Goal: Transaction & Acquisition: Purchase product/service

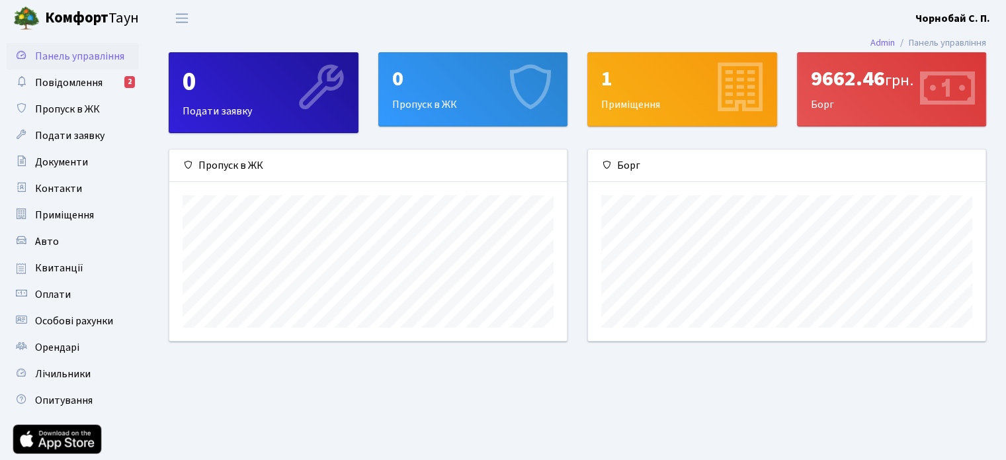
scroll to position [191, 397]
click at [855, 88] on div "9662.46 грн." at bounding box center [892, 78] width 162 height 25
click at [44, 269] on span "Квитанції" at bounding box center [59, 268] width 48 height 15
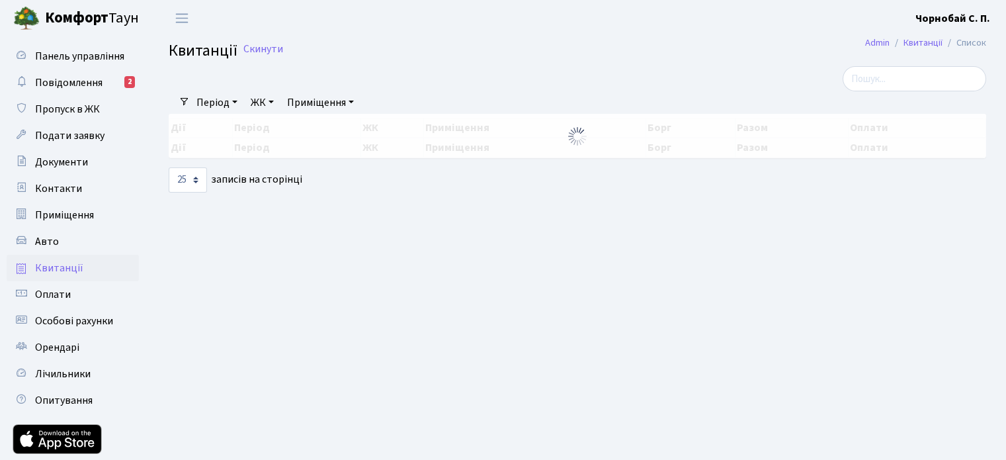
select select "25"
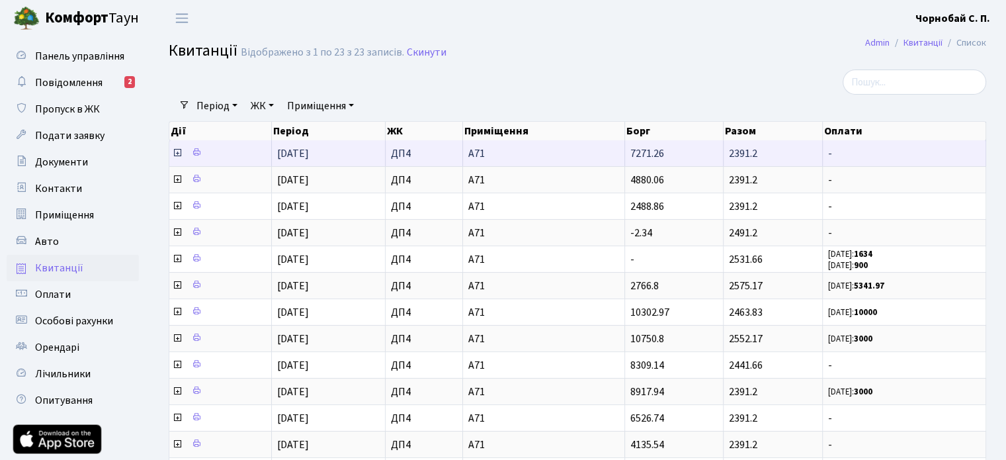
click at [176, 152] on icon at bounding box center [177, 153] width 11 height 11
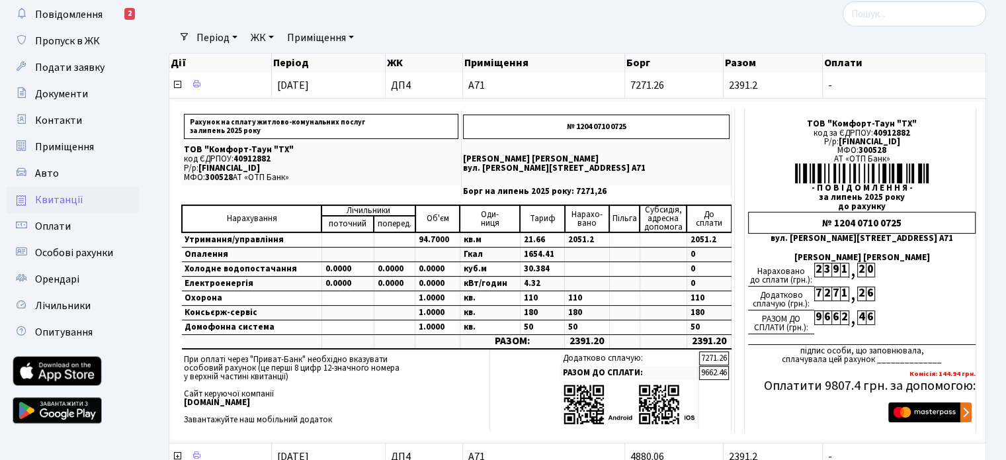
scroll to position [199, 0]
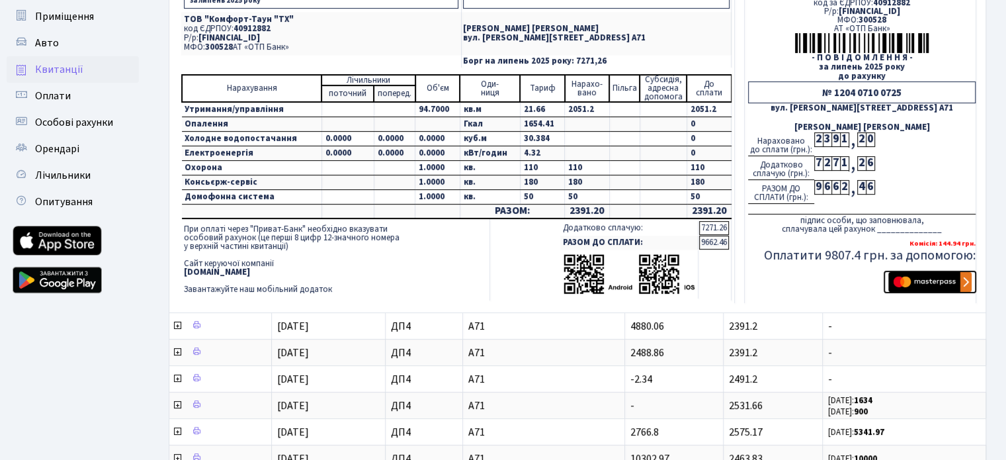
click at [941, 279] on img "submit" at bounding box center [930, 282] width 83 height 20
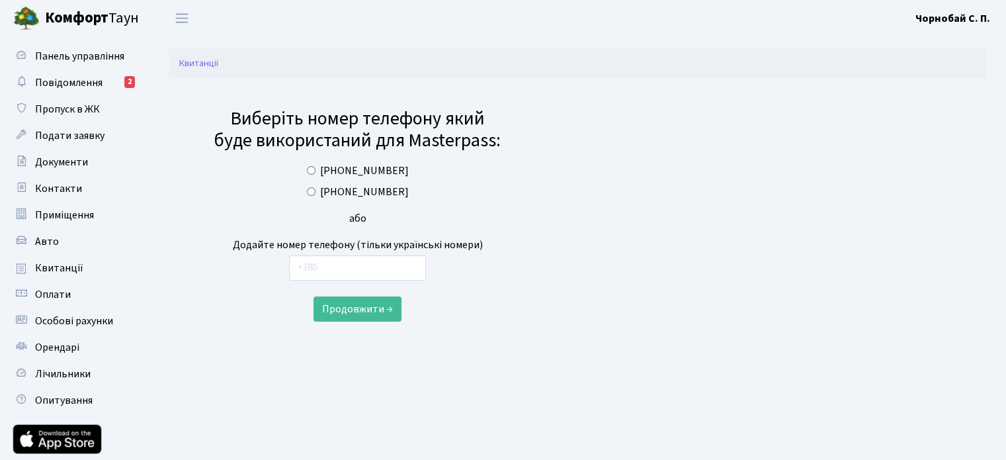
click at [316, 189] on input "+380957809835" at bounding box center [311, 191] width 9 height 9
radio input "true"
click at [369, 308] on button "Продовжити →" at bounding box center [358, 308] width 88 height 25
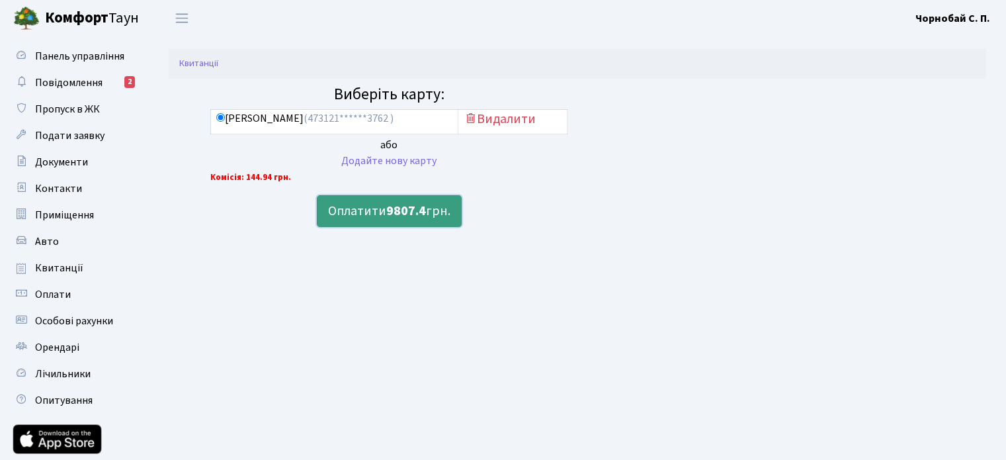
click at [378, 203] on button "Оплатити 9807.4 грн." at bounding box center [389, 211] width 145 height 32
